Goal: Use online tool/utility: Utilize a website feature to perform a specific function

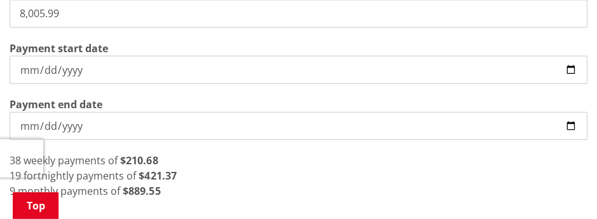
scroll to position [445, 0]
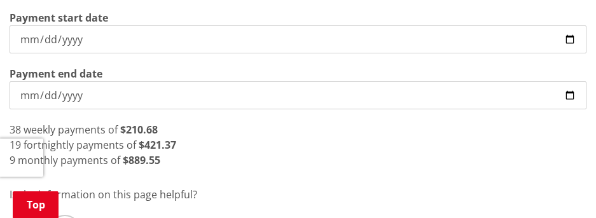
click at [574, 27] on input "[DATE]" at bounding box center [298, 39] width 577 height 28
type input "[DATE]"
click at [401, 165] on div "Direct debit is a simple and convenient way to pay your rates, water and debtor…" at bounding box center [298, 7] width 596 height 509
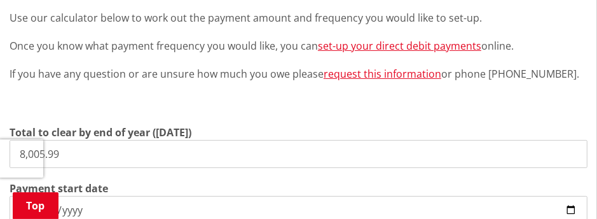
scroll to position [254, 0]
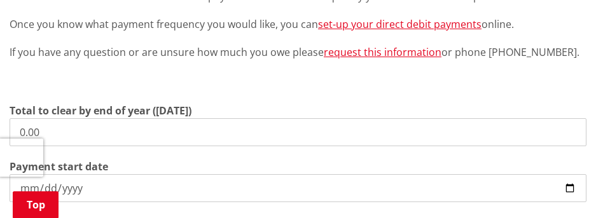
scroll to position [382, 0]
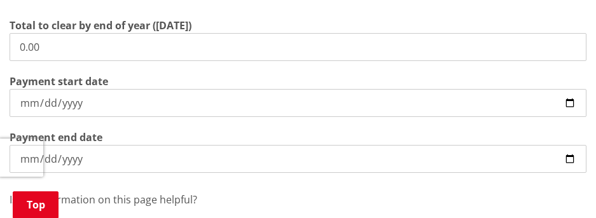
drag, startPoint x: 71, startPoint y: 38, endPoint x: -44, endPoint y: 38, distance: 114.5
type input "2,138.73"
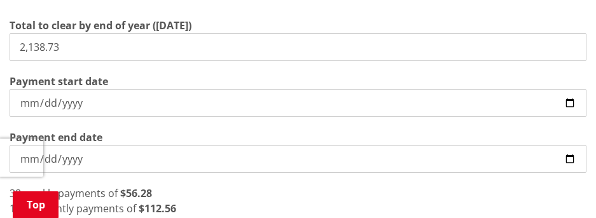
click at [565, 89] on input "[DATE]" at bounding box center [298, 103] width 577 height 28
drag, startPoint x: 219, startPoint y: 188, endPoint x: 226, endPoint y: 187, distance: 7.1
click at [219, 201] on div "19 fortnightly payments of $112.56" at bounding box center [298, 208] width 577 height 15
click at [574, 89] on input "[DATE]" at bounding box center [298, 103] width 577 height 28
type input "[DATE]"
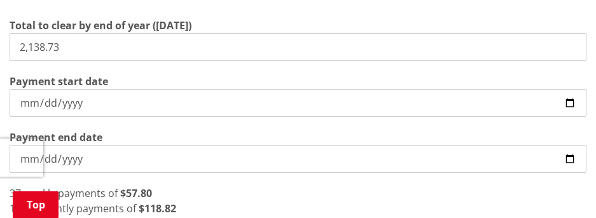
click at [277, 201] on div "18 fortnightly payments of $118.82" at bounding box center [298, 208] width 577 height 15
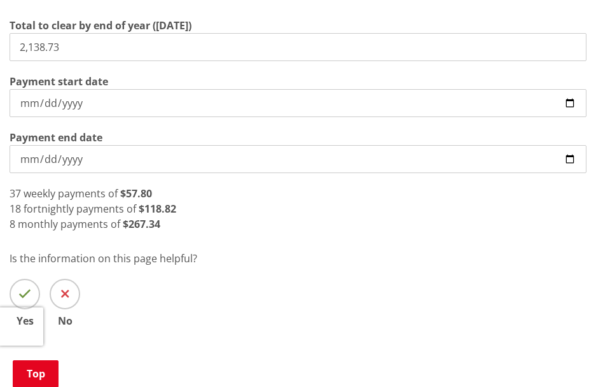
click at [164, 216] on div "8 monthly payments of $267.34" at bounding box center [298, 223] width 577 height 15
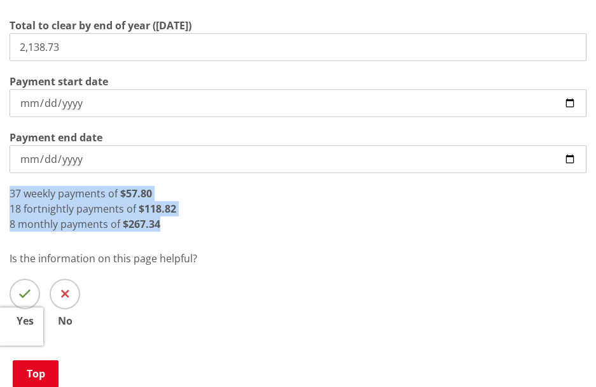
drag, startPoint x: 164, startPoint y: 210, endPoint x: -1, endPoint y: 180, distance: 167.5
click at [0, 180] on html "Skip to content Toggle search Toggle navigation Services and facilities Recreat…" at bounding box center [298, 391] width 596 height 1546
copy div "37 weekly payments of $57.80 18 fortnightly payments of $118.82 8 monthly payme…"
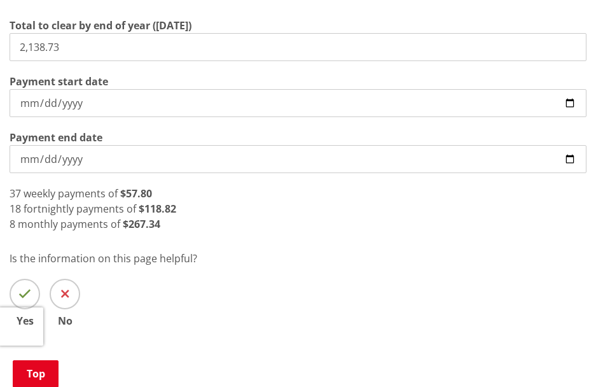
drag, startPoint x: 92, startPoint y: 24, endPoint x: -121, endPoint y: 19, distance: 212.4
click at [0, 19] on html "Skip to content Toggle search Toggle navigation Services and facilities Recreat…" at bounding box center [298, 391] width 596 height 1546
click at [74, 35] on input "2,138.73" at bounding box center [298, 47] width 577 height 28
drag, startPoint x: 74, startPoint y: 36, endPoint x: -16, endPoint y: 32, distance: 90.3
click at [0, 32] on html "Skip to content Toggle search Toggle navigation Services and facilities Recreat…" at bounding box center [298, 391] width 596 height 1546
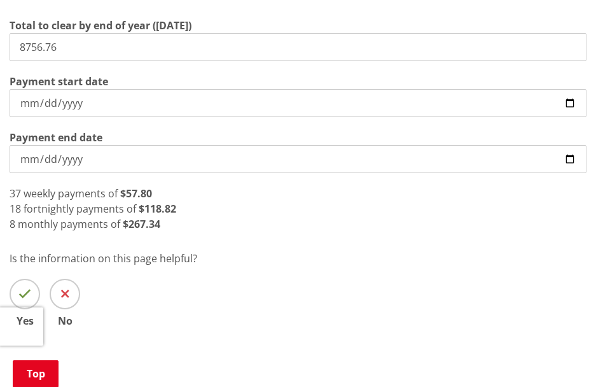
type input "8,756.76"
